Goal: Task Accomplishment & Management: Use online tool/utility

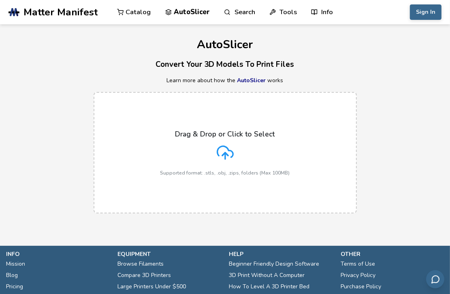
click at [216, 134] on p "Drag & Drop or Click to Select" at bounding box center [226, 134] width 100 height 8
click at [0, 0] on input "Drag & Drop or Click to Select Supported format: .stls, .obj, .zips, folders (M…" at bounding box center [0, 0] width 0 height 0
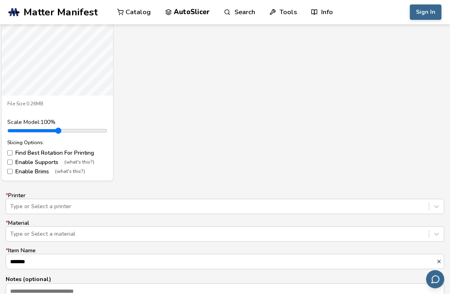
scroll to position [405, 0]
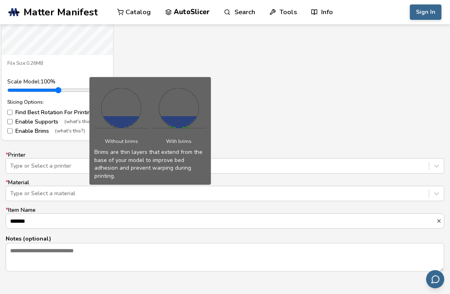
click at [70, 130] on span "(what's this?)" at bounding box center [70, 131] width 30 height 6
click at [26, 130] on label "Enable Brims (what's this?)" at bounding box center [57, 131] width 100 height 6
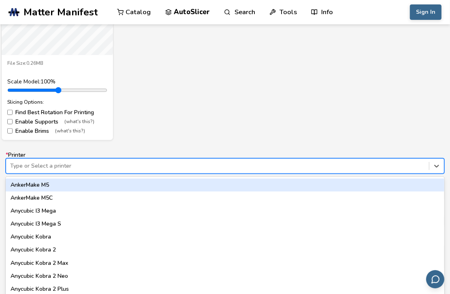
scroll to position [413, 0]
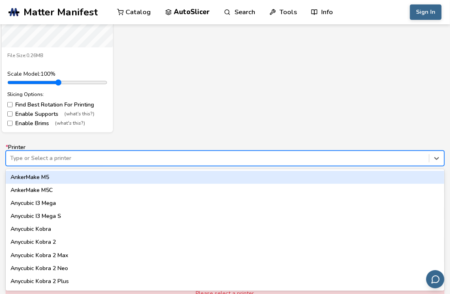
click at [113, 166] on div "Type or Select a printer" at bounding box center [225, 158] width 439 height 15
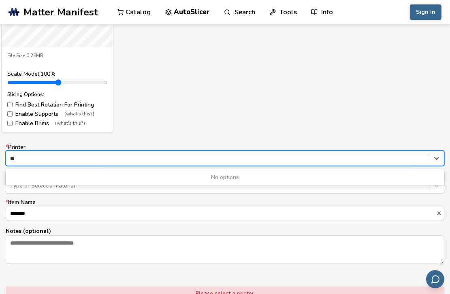
type input "*"
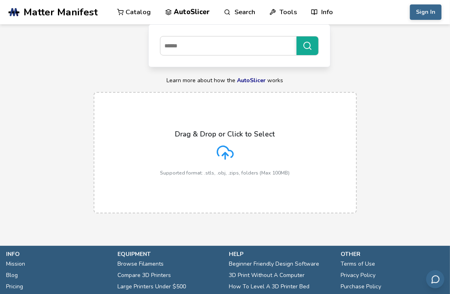
click at [206, 119] on label "Drag & Drop or Click to Select Supported format: .stls, .obj, .zips, folders (M…" at bounding box center [225, 153] width 263 height 122
click at [0, 0] on input "Drag & Drop or Click to Select Supported format: .stls, .obj, .zips, folders (M…" at bounding box center [0, 0] width 0 height 0
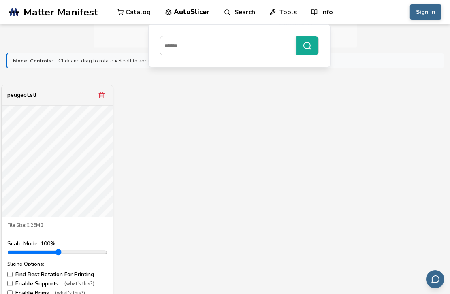
scroll to position [486, 0]
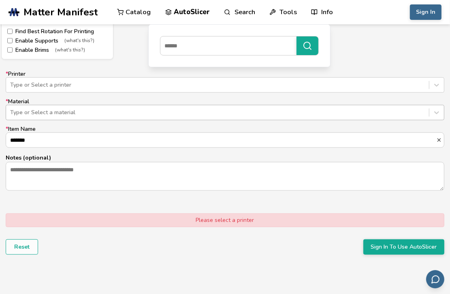
click at [71, 109] on div at bounding box center [217, 113] width 415 height 8
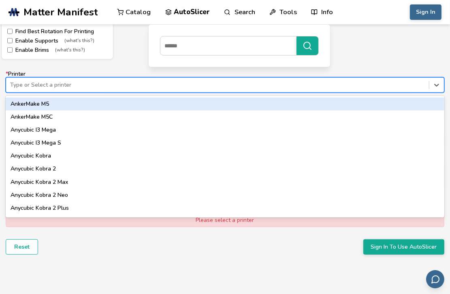
click at [85, 91] on div "Type or Select a printer" at bounding box center [225, 84] width 439 height 15
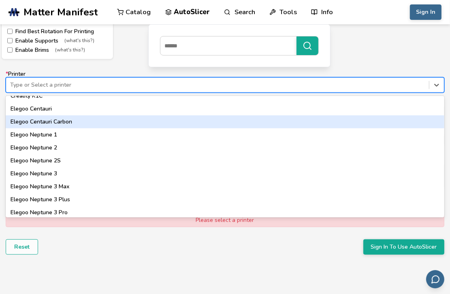
scroll to position [161, 0]
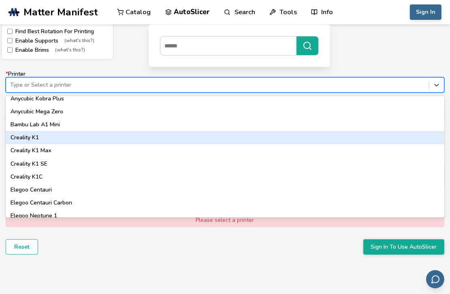
click at [64, 133] on div "Creality K1" at bounding box center [225, 137] width 439 height 13
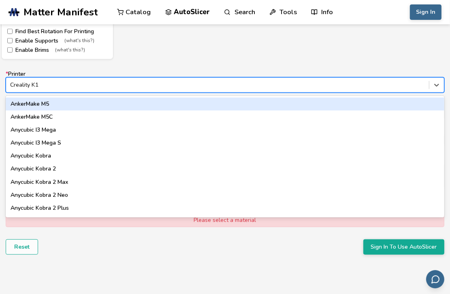
click at [109, 88] on div at bounding box center [217, 85] width 415 height 8
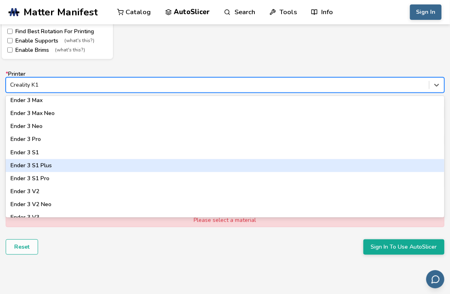
scroll to position [486, 0]
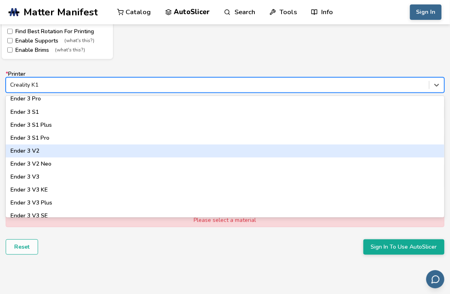
click at [72, 155] on div "Ender 3 V2" at bounding box center [225, 151] width 439 height 13
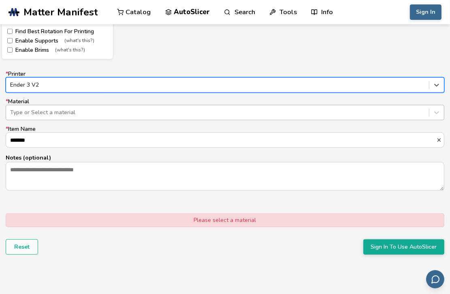
click at [78, 119] on div "Type or Select a material" at bounding box center [225, 112] width 439 height 15
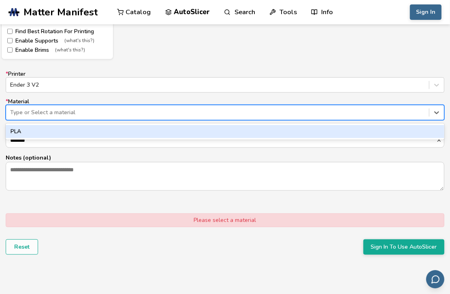
click at [64, 133] on div "PLA" at bounding box center [225, 131] width 439 height 13
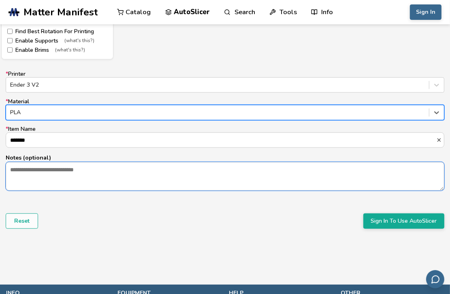
click at [78, 168] on textarea "Notes (optional)" at bounding box center [225, 177] width 438 height 28
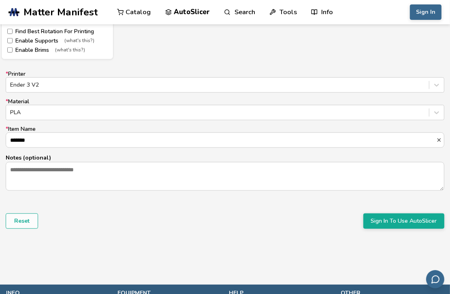
scroll to position [567, 0]
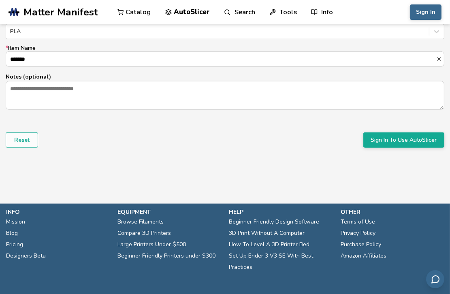
click at [404, 145] on button "Sign In To Use AutoSlicer" at bounding box center [404, 140] width 81 height 15
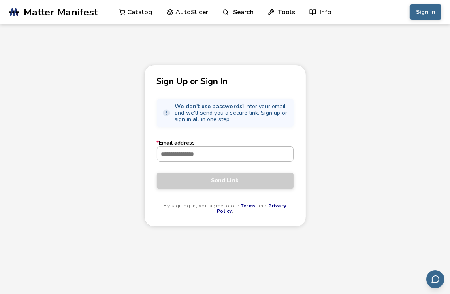
click at [196, 158] on input "* Email address" at bounding box center [225, 154] width 136 height 15
type input "**********"
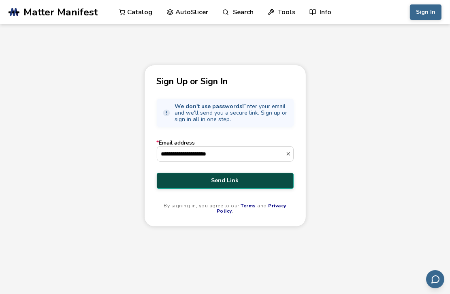
click at [227, 178] on span "Send Link" at bounding box center [225, 181] width 125 height 6
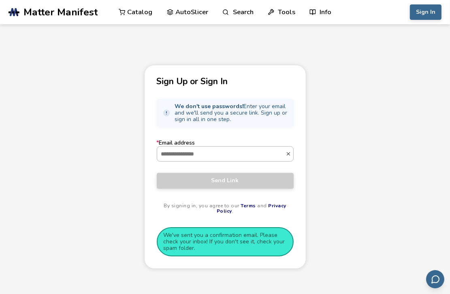
click at [231, 157] on input "* Email address" at bounding box center [221, 154] width 128 height 15
type input "**********"
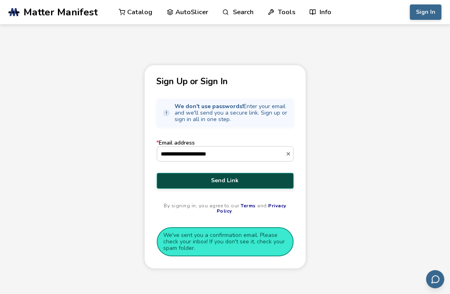
click at [302, 79] on div "**********" at bounding box center [225, 167] width 162 height 204
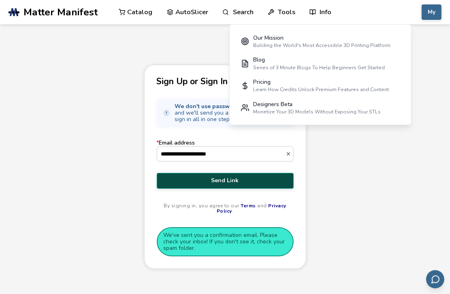
click at [177, 78] on p "Sign Up or Sign In" at bounding box center [225, 81] width 137 height 9
click at [149, 69] on div "**********" at bounding box center [225, 167] width 162 height 204
click at [146, 119] on div "**********" at bounding box center [225, 167] width 162 height 204
click at [227, 45] on main "**********" at bounding box center [225, 168] width 450 height 336
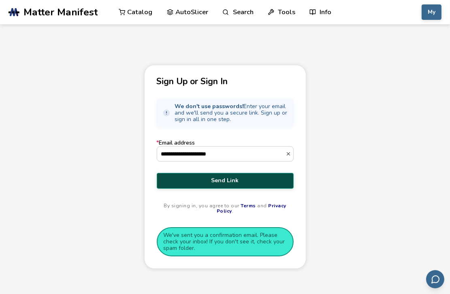
scroll to position [74, 0]
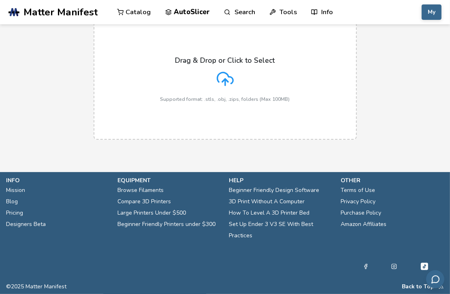
click at [196, 48] on label "Drag & Drop or Click to Select Supported format: .stls, .obj, .zips, folders (M…" at bounding box center [225, 79] width 263 height 122
click at [0, 0] on input "Drag & Drop or Click to Select Supported format: .stls, .obj, .zips, folders (M…" at bounding box center [0, 0] width 0 height 0
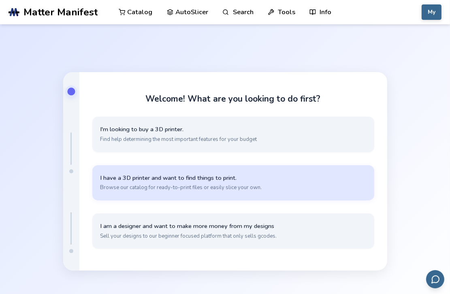
click at [185, 193] on button "I have a 3D printer and want to find things to print. Browse our catalog for re…" at bounding box center [233, 182] width 282 height 35
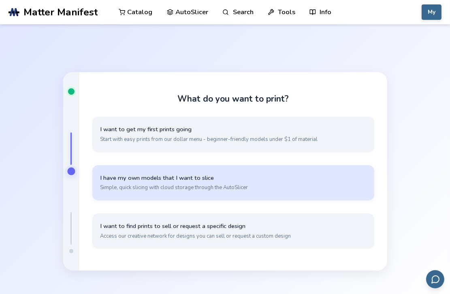
click at [177, 187] on span "Simple, quick slicing with cloud storage through the AutoSlicer" at bounding box center [234, 187] width 266 height 7
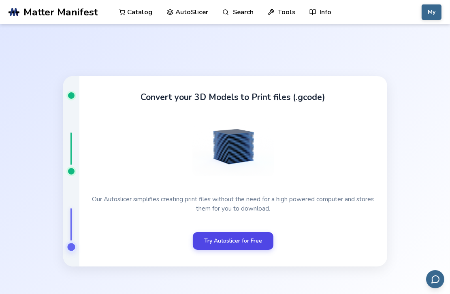
click at [238, 240] on link "Try Autoslicer for Free" at bounding box center [233, 241] width 81 height 18
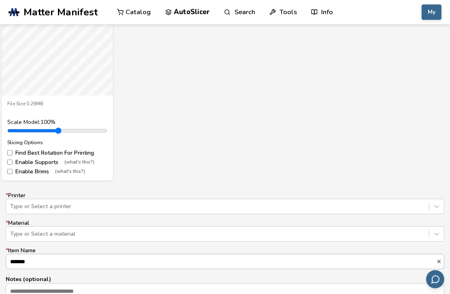
scroll to position [446, 0]
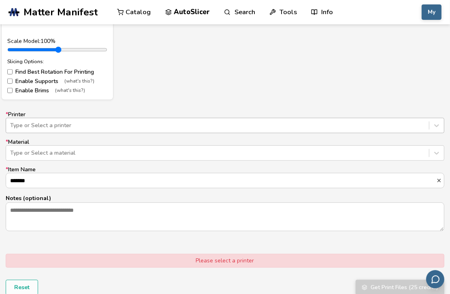
click at [124, 128] on div at bounding box center [217, 126] width 415 height 8
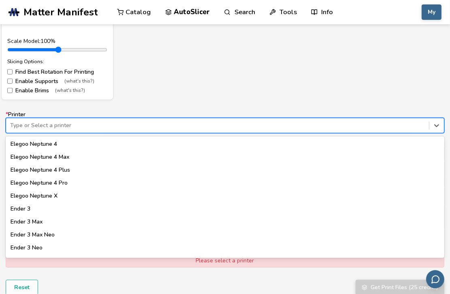
scroll to position [405, 0]
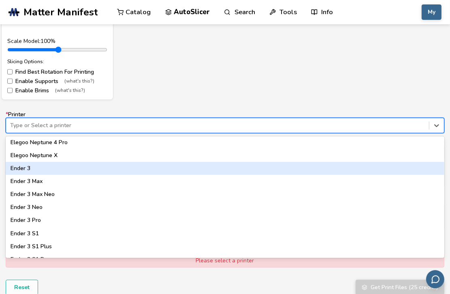
click at [74, 169] on div "Ender 3" at bounding box center [225, 168] width 439 height 13
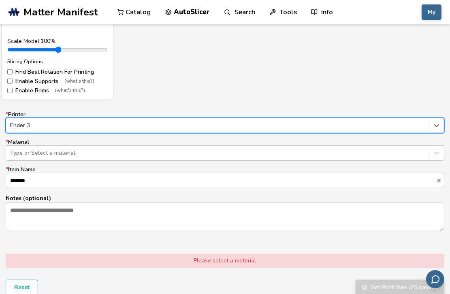
click at [98, 150] on div at bounding box center [217, 153] width 415 height 8
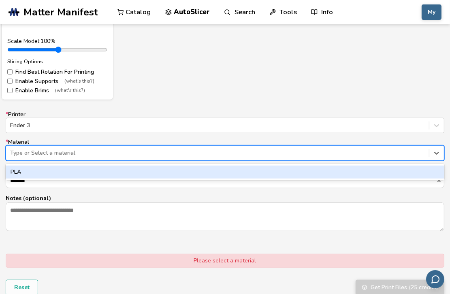
click at [93, 173] on div "PLA" at bounding box center [225, 172] width 439 height 13
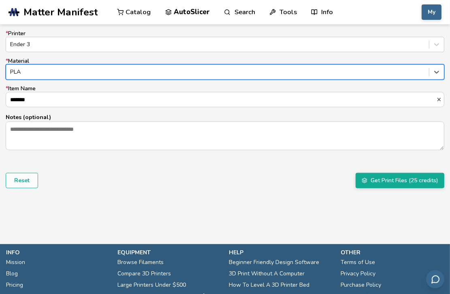
scroll to position [567, 0]
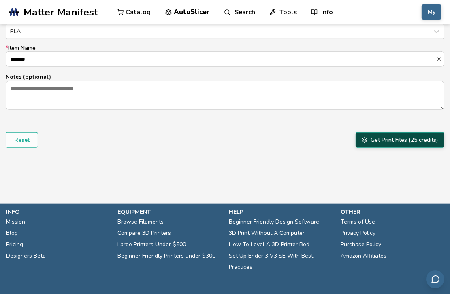
click at [404, 139] on button "Get Print Files (25 credits)" at bounding box center [400, 140] width 89 height 15
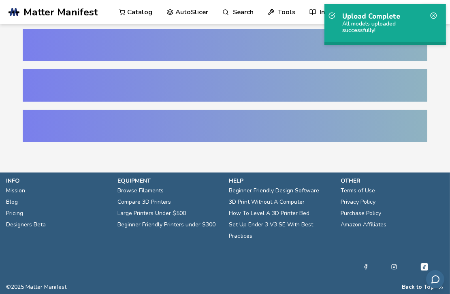
scroll to position [11, 0]
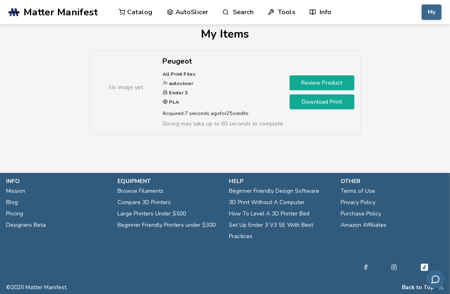
click at [330, 108] on link "Download Print" at bounding box center [322, 101] width 65 height 15
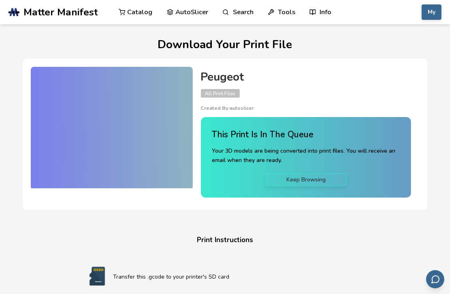
click at [197, 96] on div "Peugeot All Print Files Created By: autoslicer This Print Is In The Queue Your …" at bounding box center [306, 134] width 227 height 135
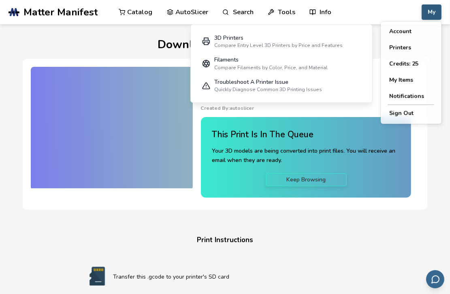
click at [423, 12] on button "My" at bounding box center [432, 11] width 20 height 15
click at [399, 49] on button "Printers" at bounding box center [411, 48] width 57 height 16
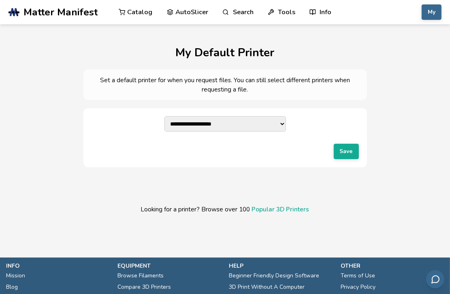
click at [274, 122] on select "**********" at bounding box center [226, 123] width 122 height 15
select select "**********"
click at [165, 116] on select "**********" at bounding box center [226, 123] width 122 height 15
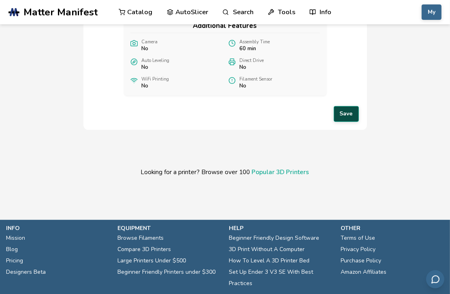
scroll to position [203, 0]
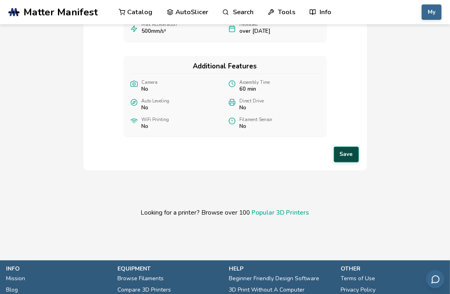
click at [348, 162] on button "Save" at bounding box center [346, 154] width 25 height 15
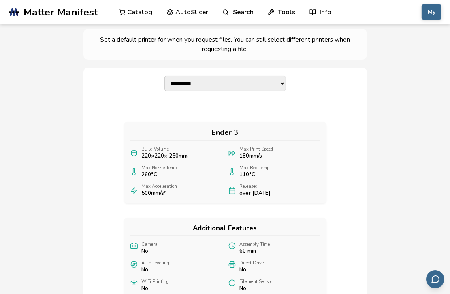
scroll to position [0, 0]
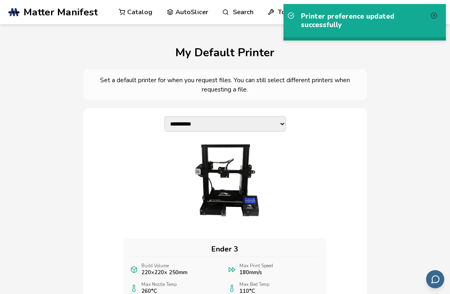
click at [433, 17] on icon at bounding box center [434, 15] width 7 height 7
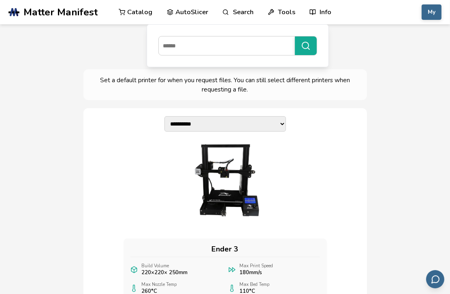
click at [183, 12] on link "AutoSlicer" at bounding box center [188, 12] width 42 height 24
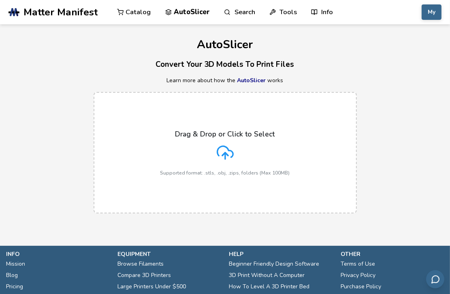
click at [365, 97] on div "Drag & Drop or Click to Select Supported format: .stls, .obj, .zips, folders (M…" at bounding box center [225, 153] width 450 height 138
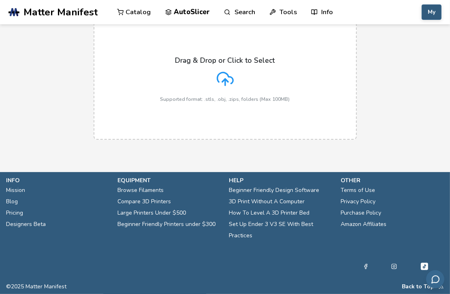
click at [425, 13] on button "My" at bounding box center [432, 11] width 20 height 15
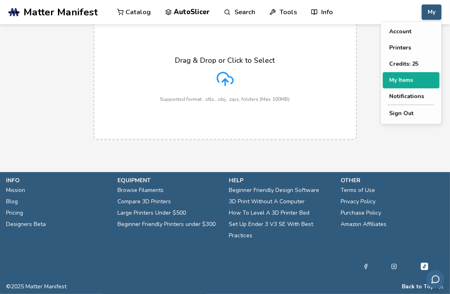
click at [400, 80] on button "My Items" at bounding box center [411, 80] width 57 height 16
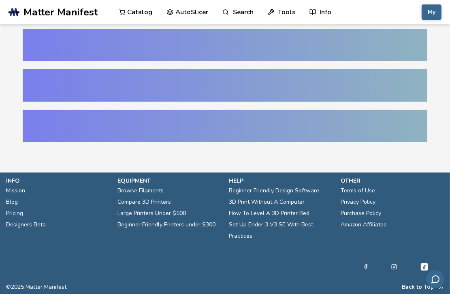
scroll to position [2, 0]
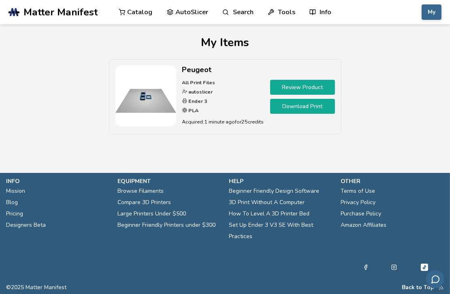
click at [283, 100] on link "Download Print" at bounding box center [302, 106] width 65 height 15
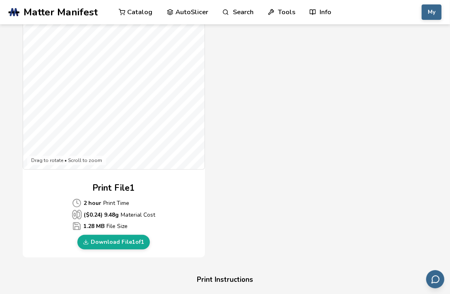
scroll to position [284, 0]
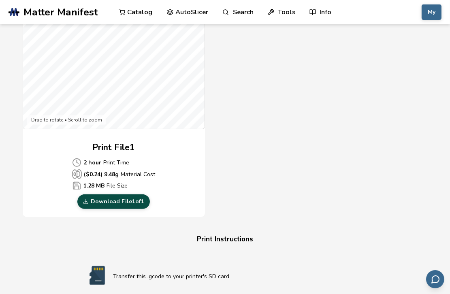
click at [118, 208] on link "Download File 1 of 1" at bounding box center [113, 202] width 73 height 15
click at [258, 167] on div "Gcode Preview Drag to rotate • Scroll to zoom Print File 1 2 hour Print Time ($…" at bounding box center [225, 70] width 405 height 295
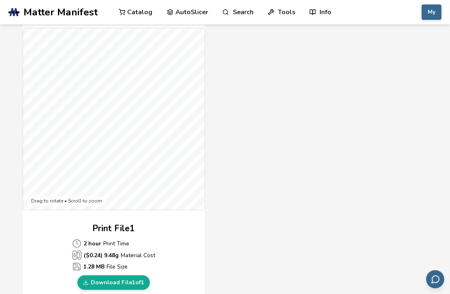
scroll to position [0, 0]
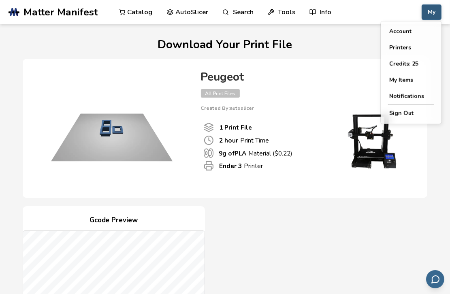
click at [427, 11] on button "My" at bounding box center [432, 11] width 20 height 15
click at [408, 48] on button "Printers" at bounding box center [411, 48] width 57 height 16
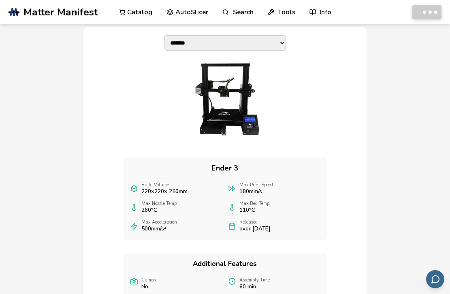
scroll to position [162, 0]
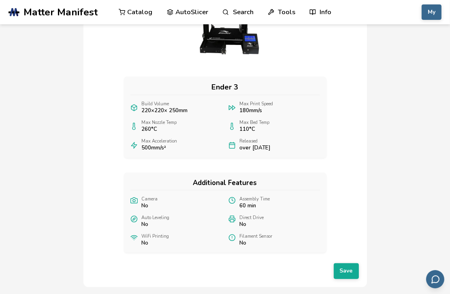
click at [199, 160] on div "**********" at bounding box center [225, 116] width 284 height 341
